Goal: Use online tool/utility: Utilize a website feature to perform a specific function

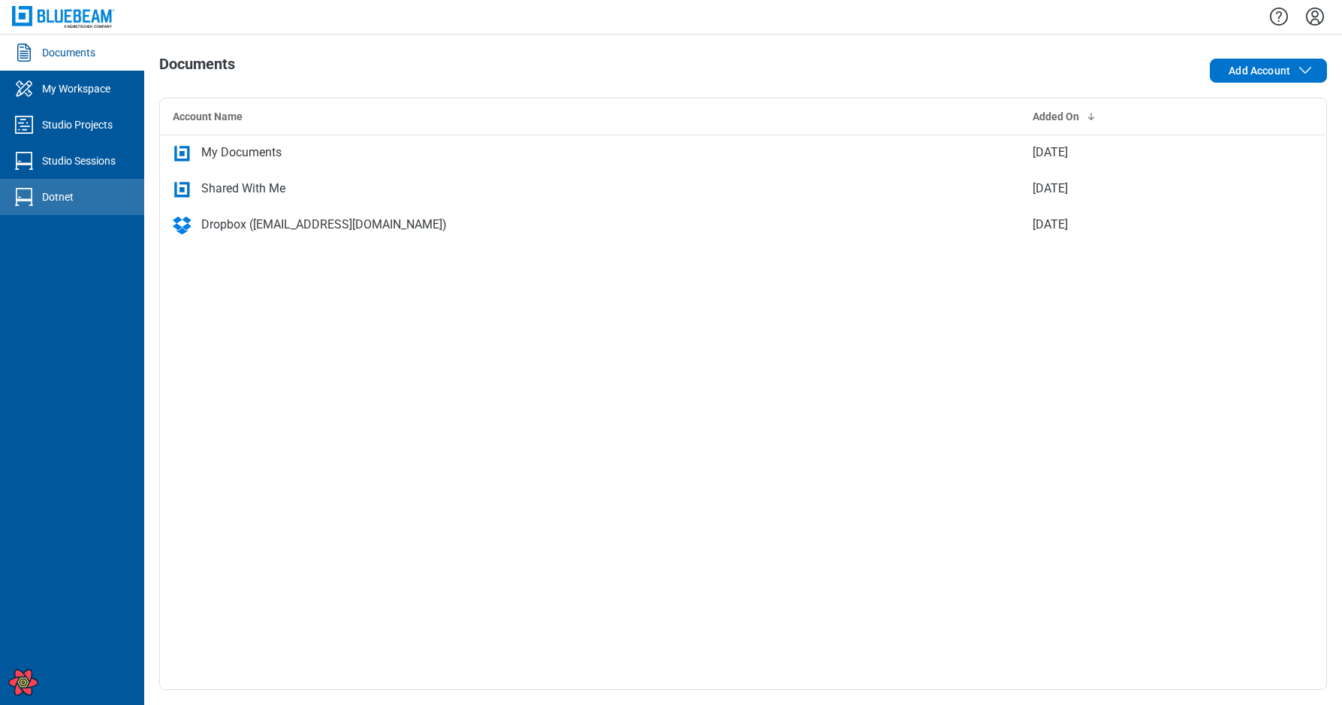
click at [87, 200] on link "Dotnet" at bounding box center [72, 197] width 144 height 36
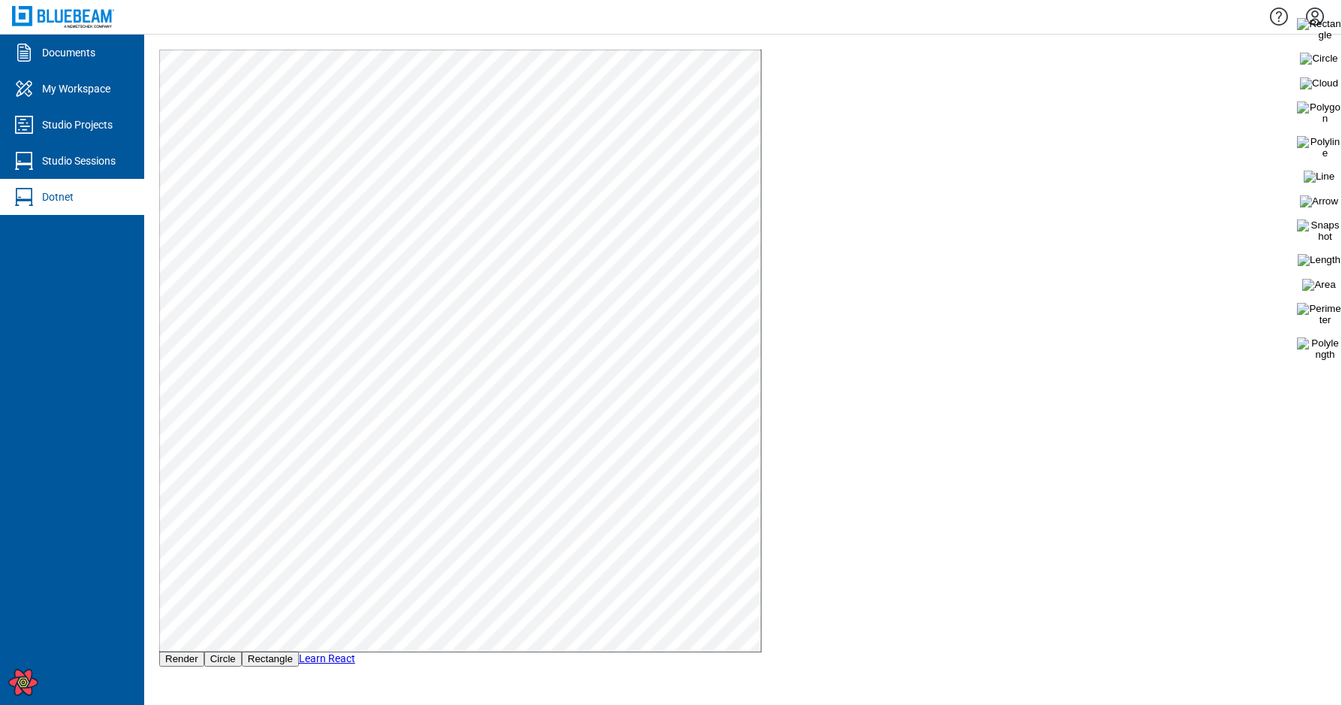
click at [192, 659] on button "Render" at bounding box center [181, 659] width 45 height 16
click at [1315, 63] on img at bounding box center [1319, 59] width 38 height 12
click at [74, 53] on div "Documents" at bounding box center [68, 52] width 53 height 15
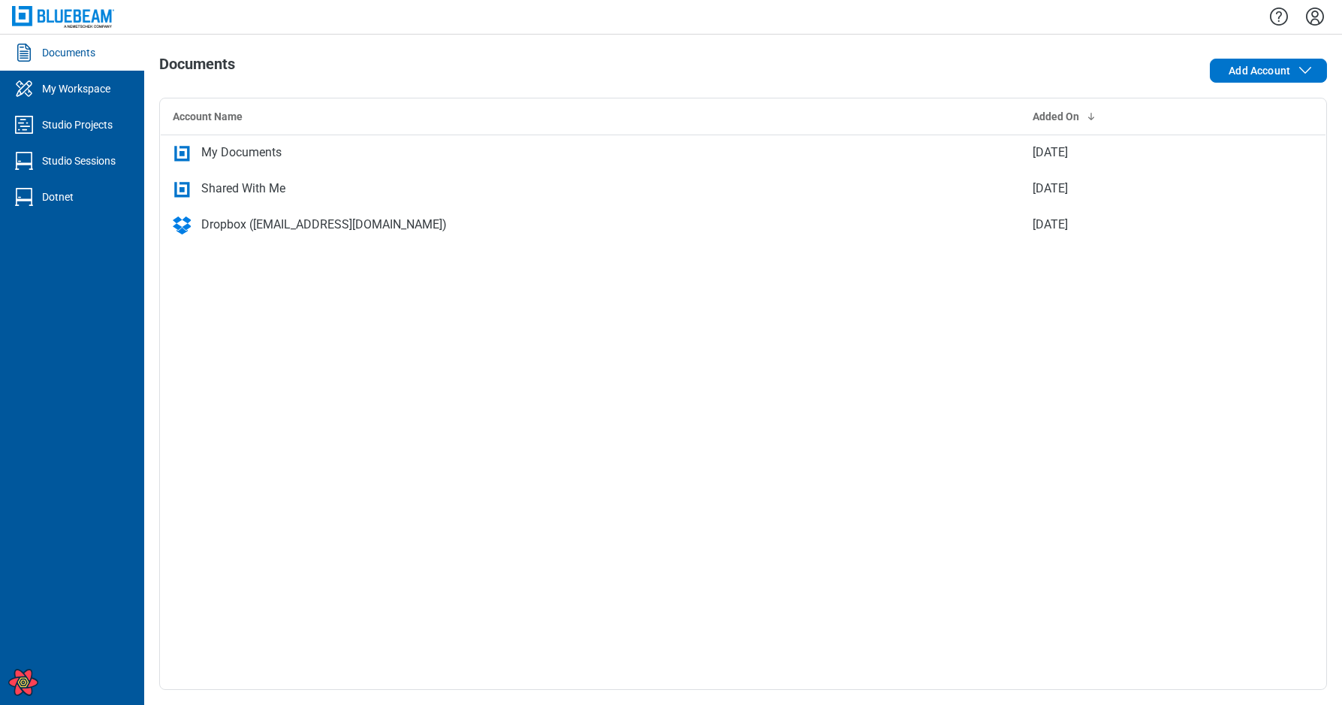
click at [1322, 20] on icon "Settings" at bounding box center [1315, 17] width 18 height 18
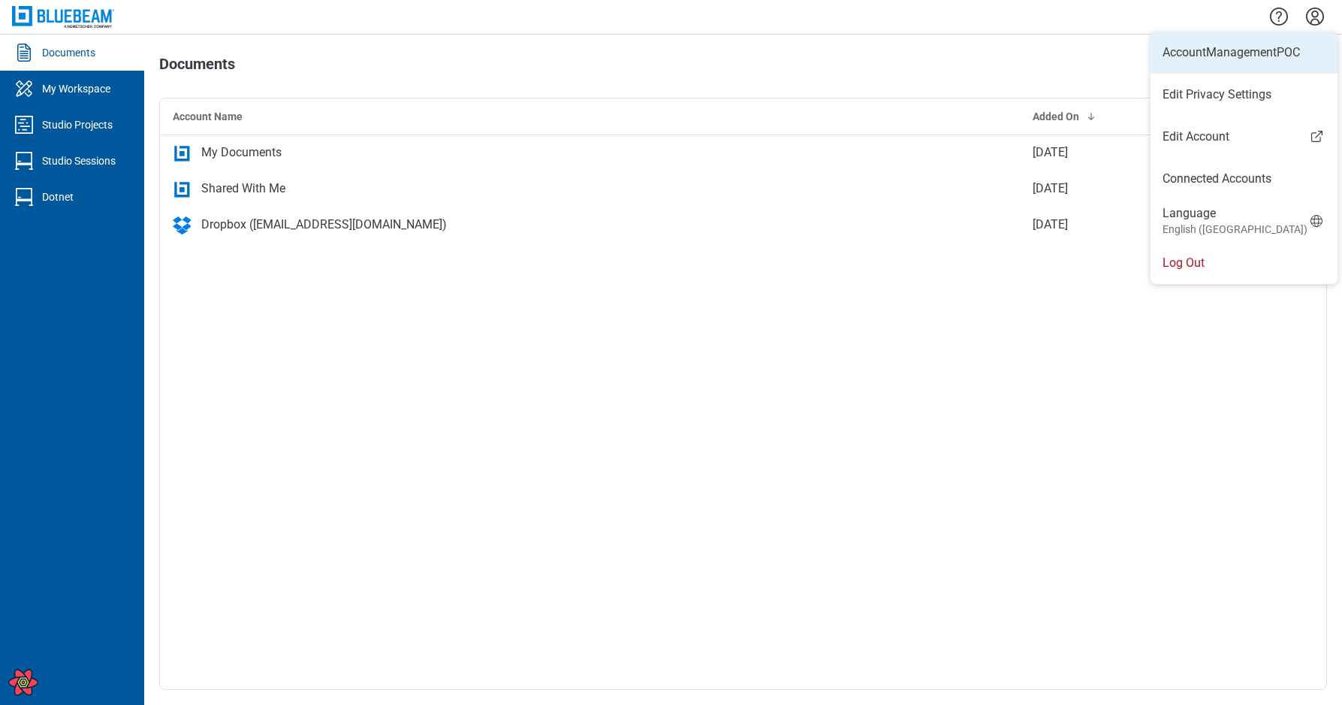
click at [1227, 61] on li "AccountManagementPOC" at bounding box center [1244, 53] width 187 height 42
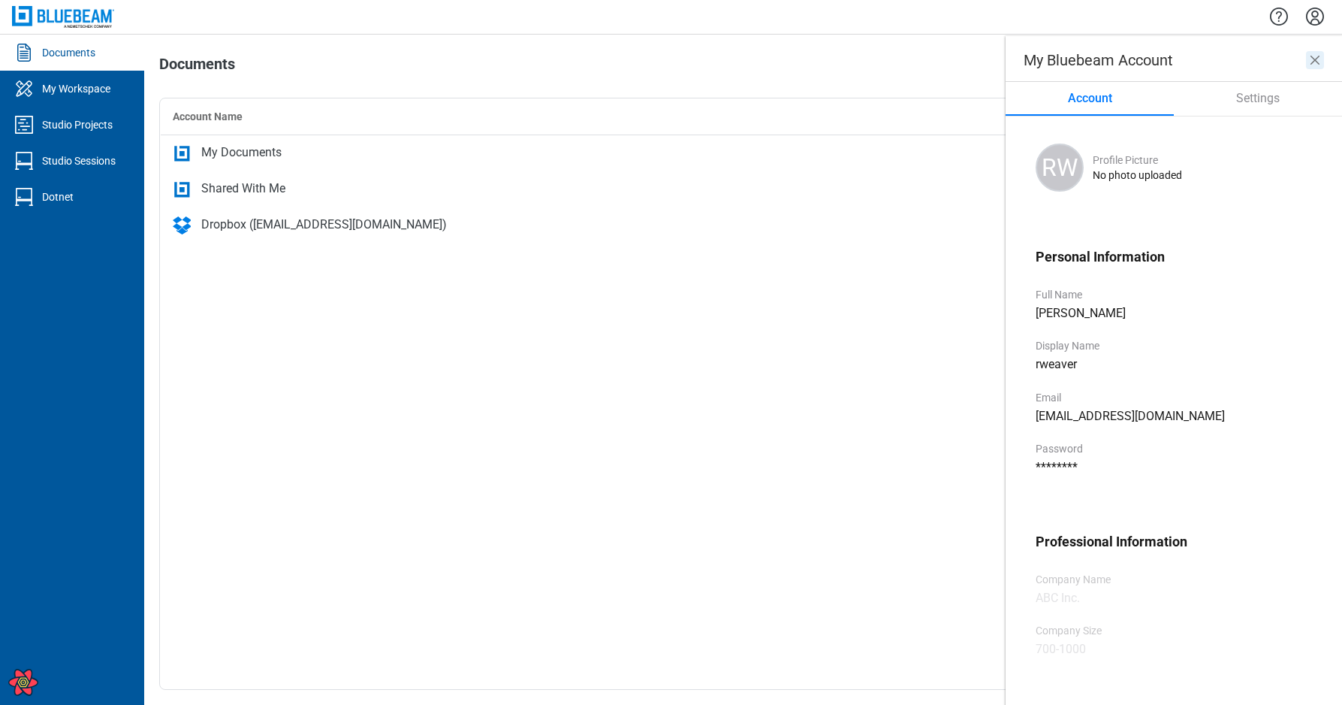
click at [1316, 55] on icon "close" at bounding box center [1315, 60] width 18 height 18
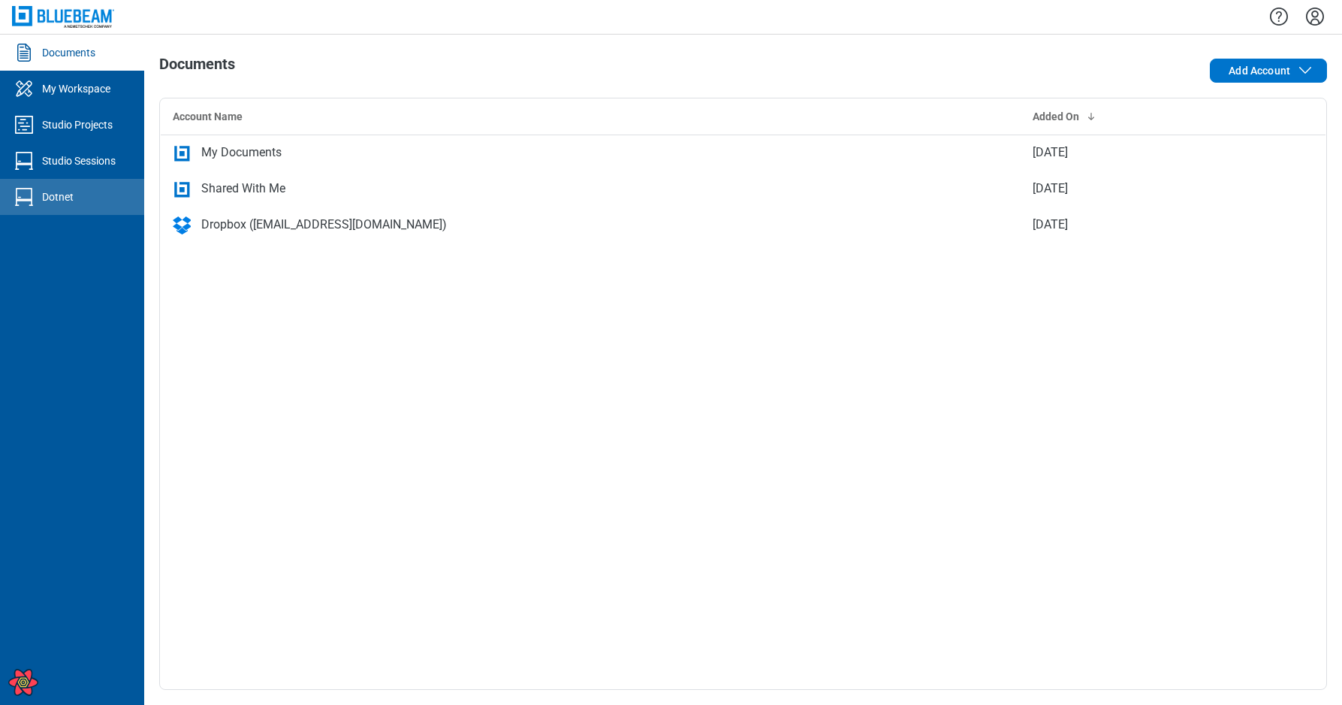
click at [93, 205] on link "Dotnet" at bounding box center [72, 197] width 144 height 36
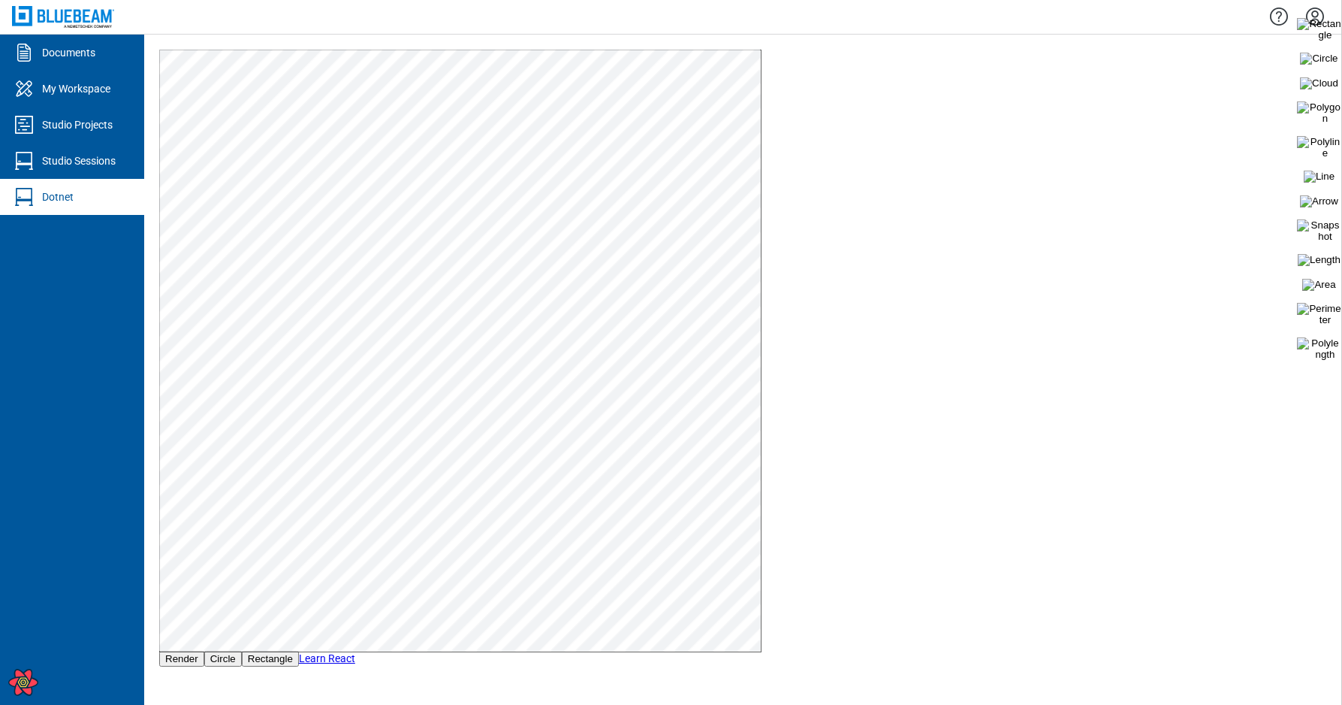
click at [175, 663] on button "Render" at bounding box center [181, 659] width 45 height 16
click at [1320, 266] on img at bounding box center [1319, 260] width 43 height 12
